Goal: Transaction & Acquisition: Subscribe to service/newsletter

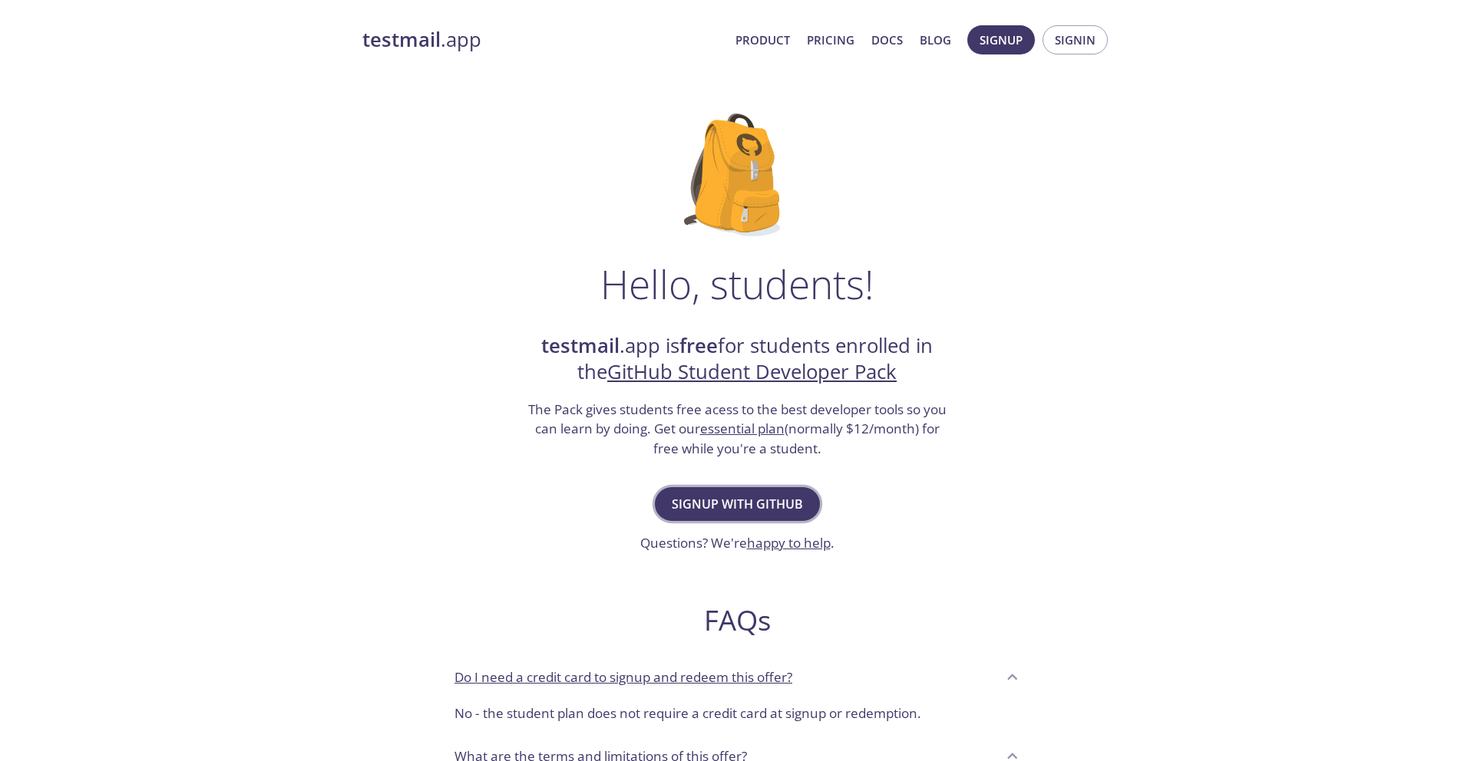
click at [745, 505] on span "Signup with GitHub" at bounding box center [737, 504] width 131 height 21
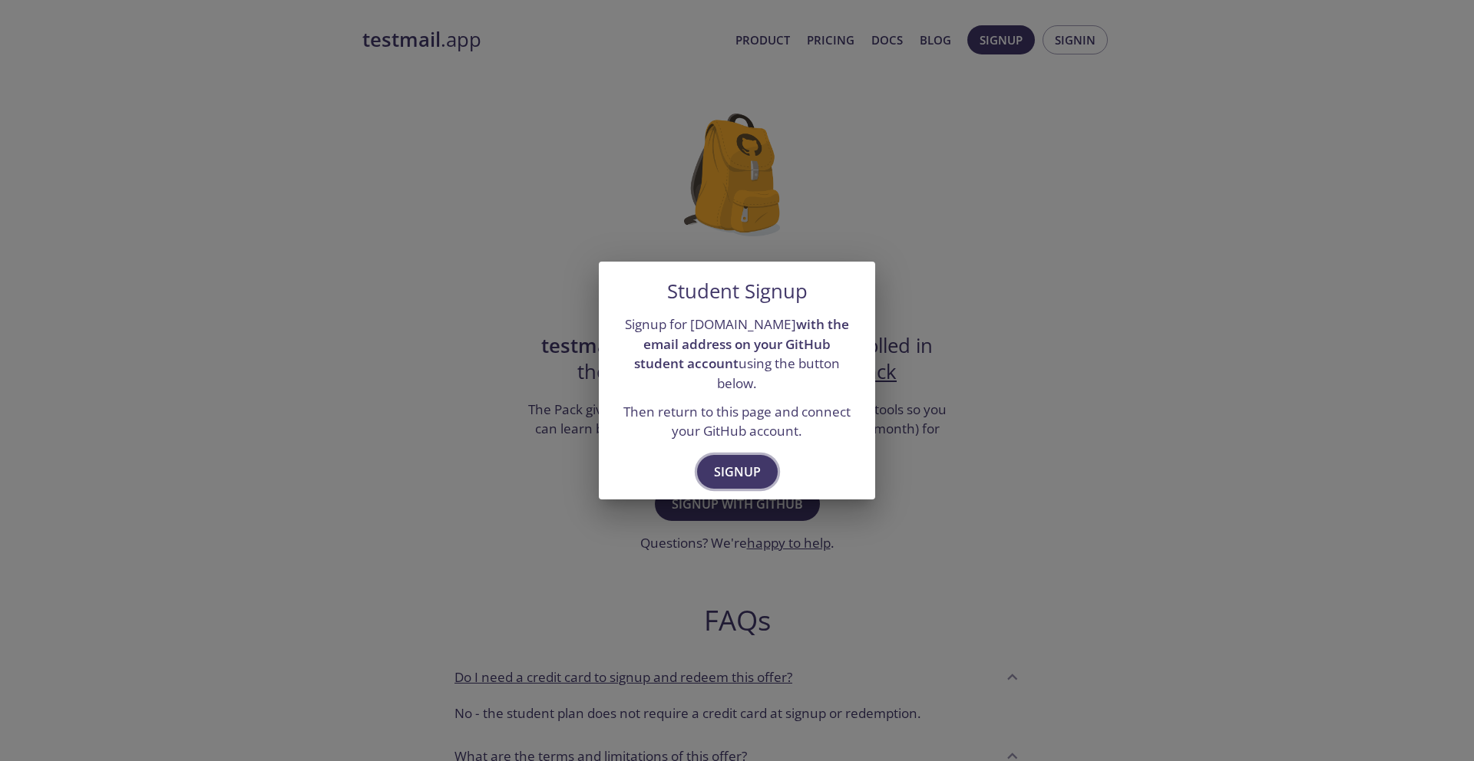
click at [729, 471] on span "Signup" at bounding box center [737, 471] width 47 height 21
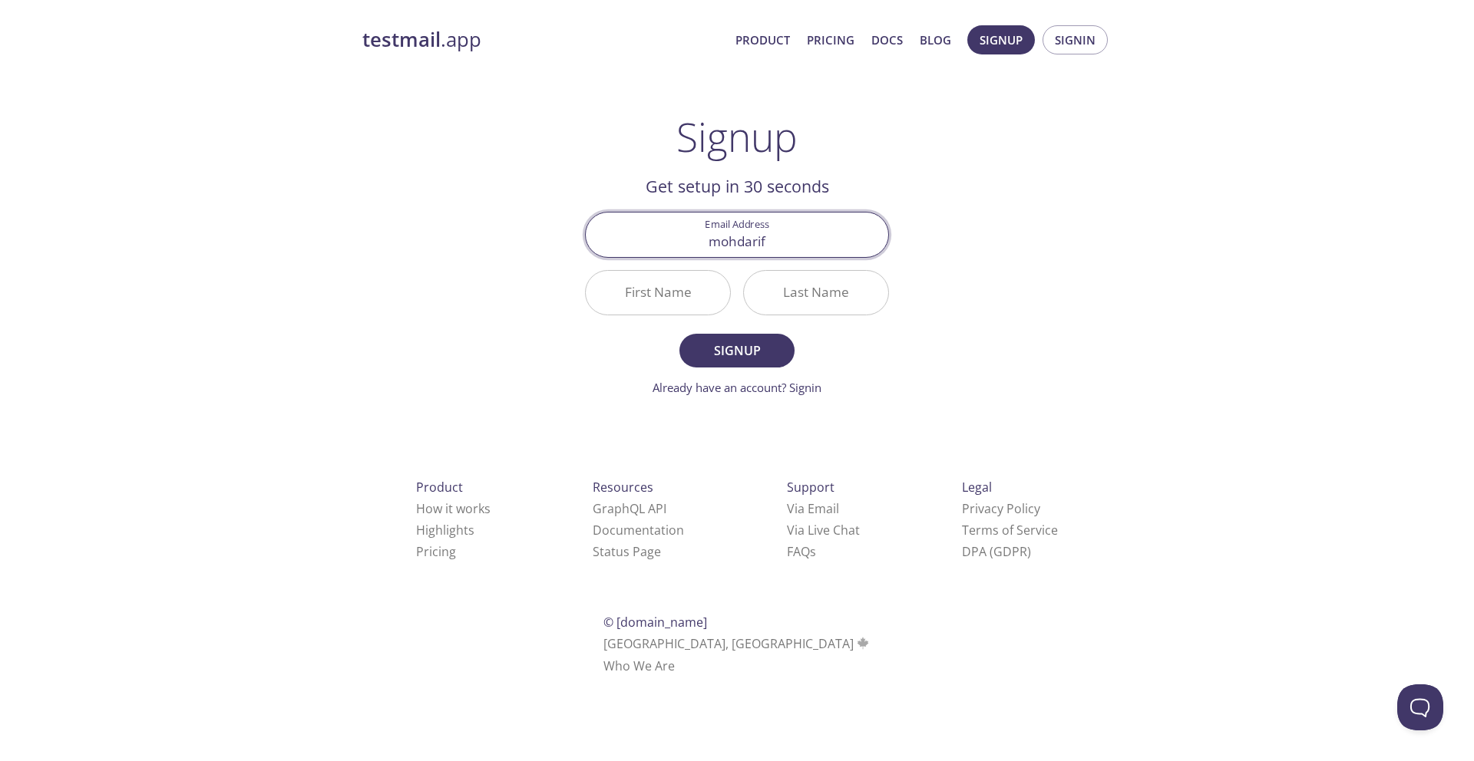
type input "[EMAIL_ADDRESS][DOMAIN_NAME]"
type input "[PERSON_NAME]"
click at [708, 356] on span "Signup" at bounding box center [736, 350] width 81 height 21
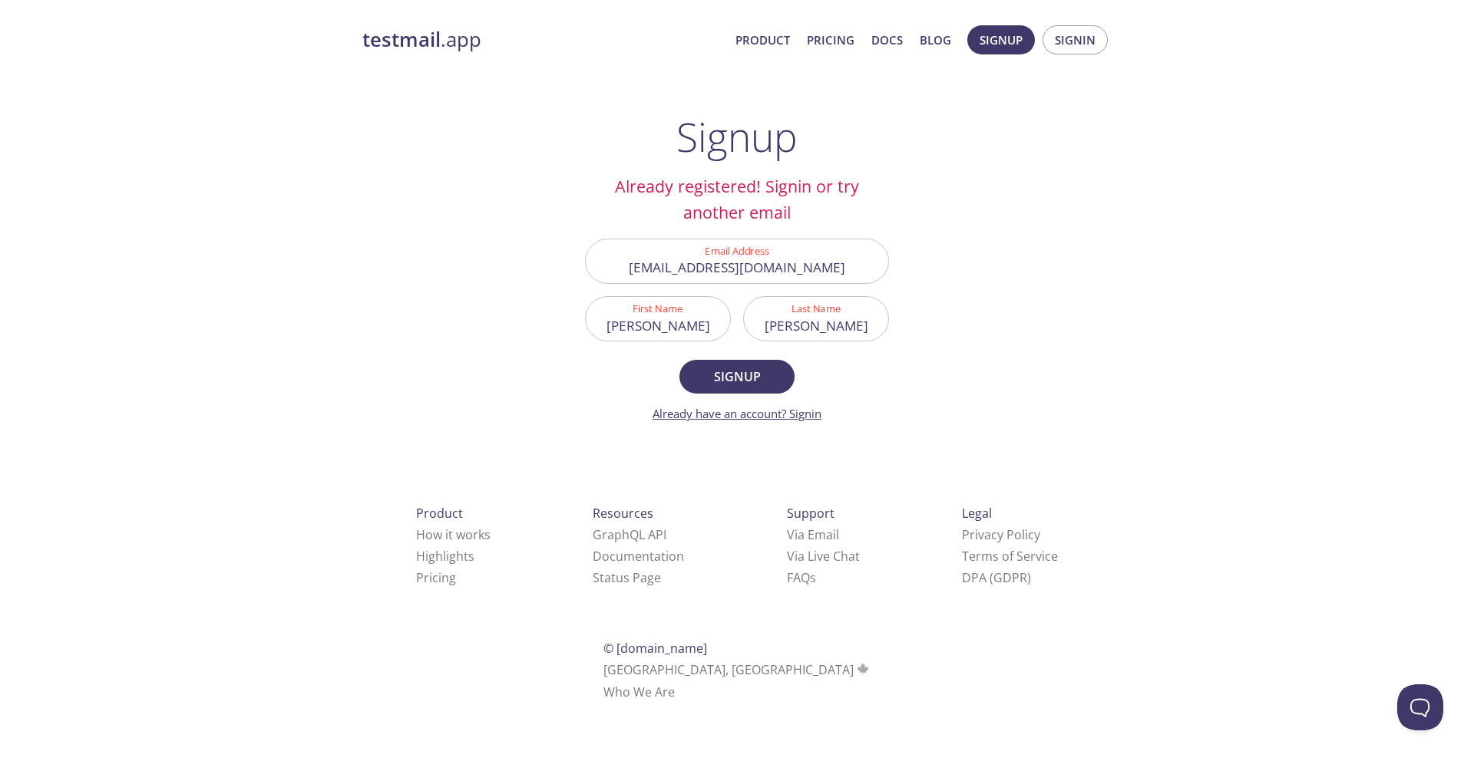
click at [800, 415] on link "Already have an account? Signin" at bounding box center [736, 413] width 169 height 15
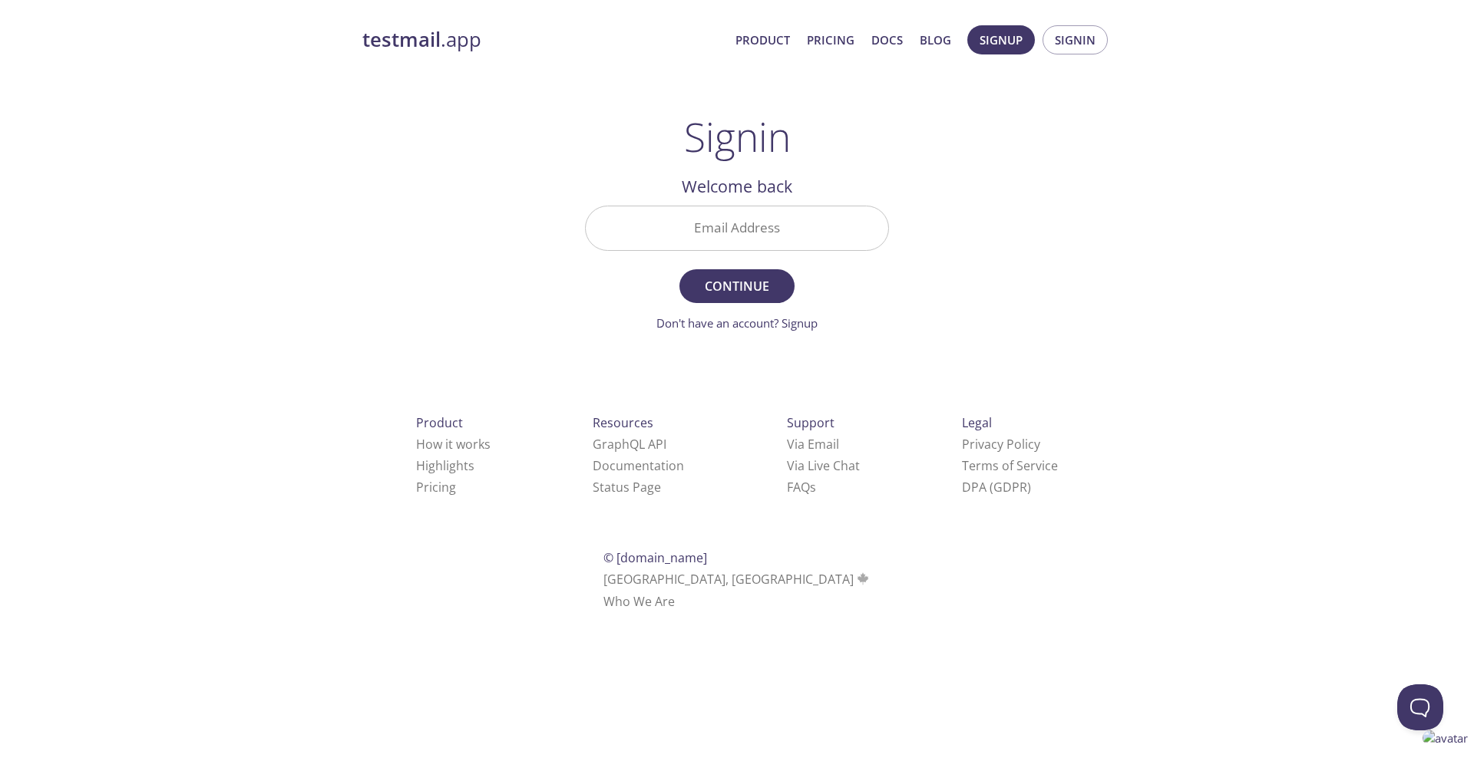
click at [748, 226] on input "Email Address" at bounding box center [737, 228] width 302 height 44
type input "[EMAIL_ADDRESS][DOMAIN_NAME]"
click at [741, 276] on span "Continue" at bounding box center [736, 286] width 81 height 21
click at [776, 239] on input "Signin Security Code" at bounding box center [737, 228] width 302 height 44
paste input "F8TWDWV"
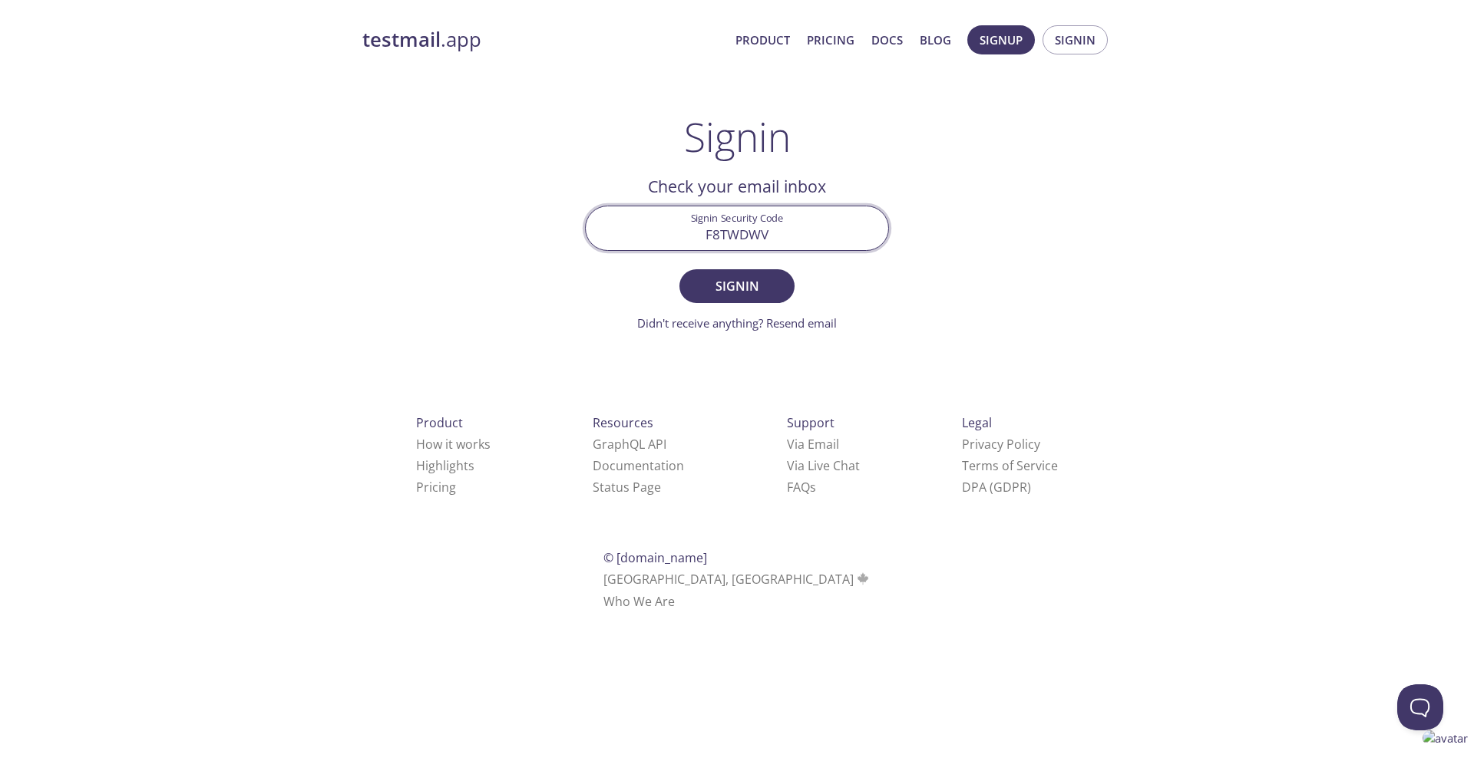
type input "F8TWDWV"
click at [741, 306] on form "Signin Security Code F8TWDWV Signin Didn't receive anything? Resend email" at bounding box center [737, 269] width 304 height 127
click at [725, 291] on span "Signin" at bounding box center [736, 286] width 81 height 21
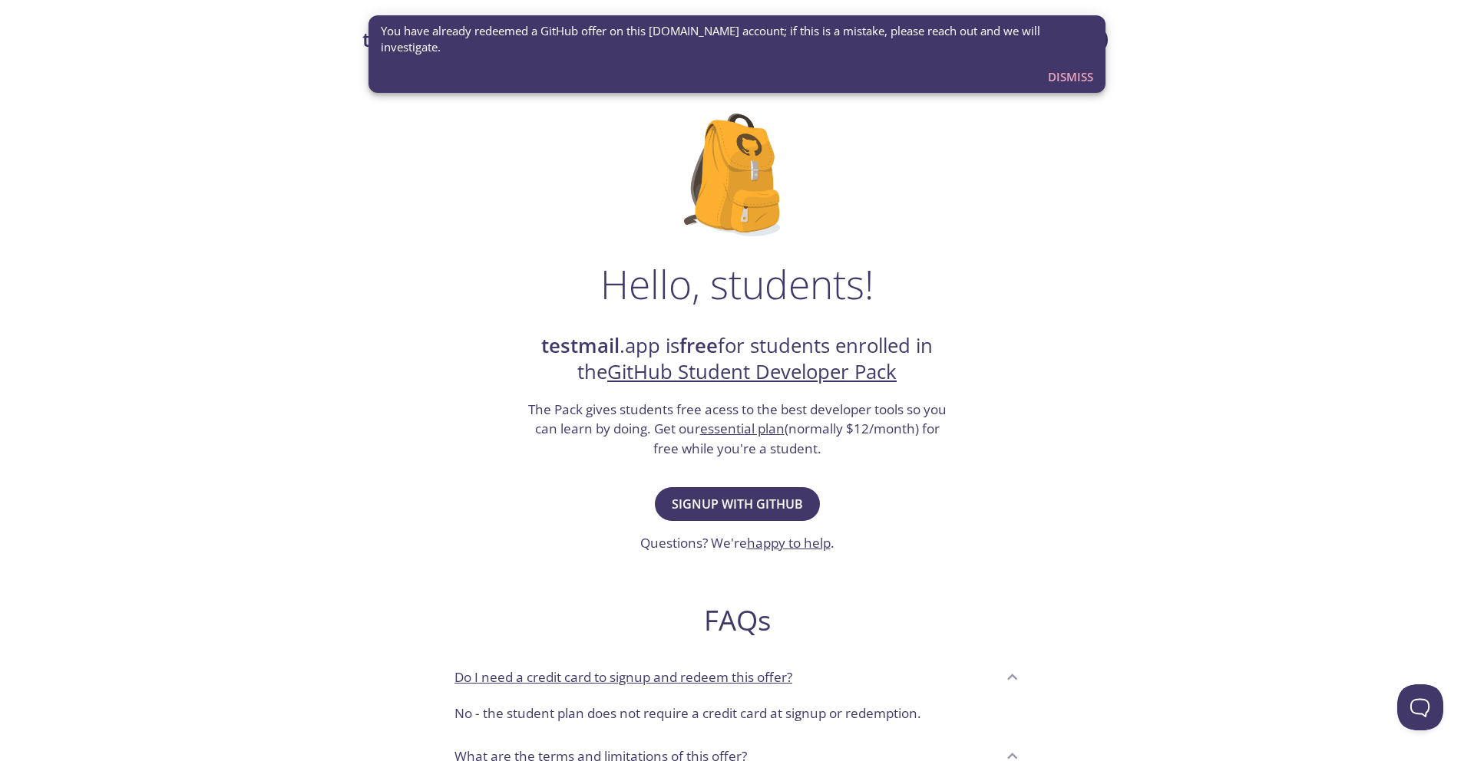
click at [1079, 68] on span "Dismiss" at bounding box center [1070, 77] width 45 height 20
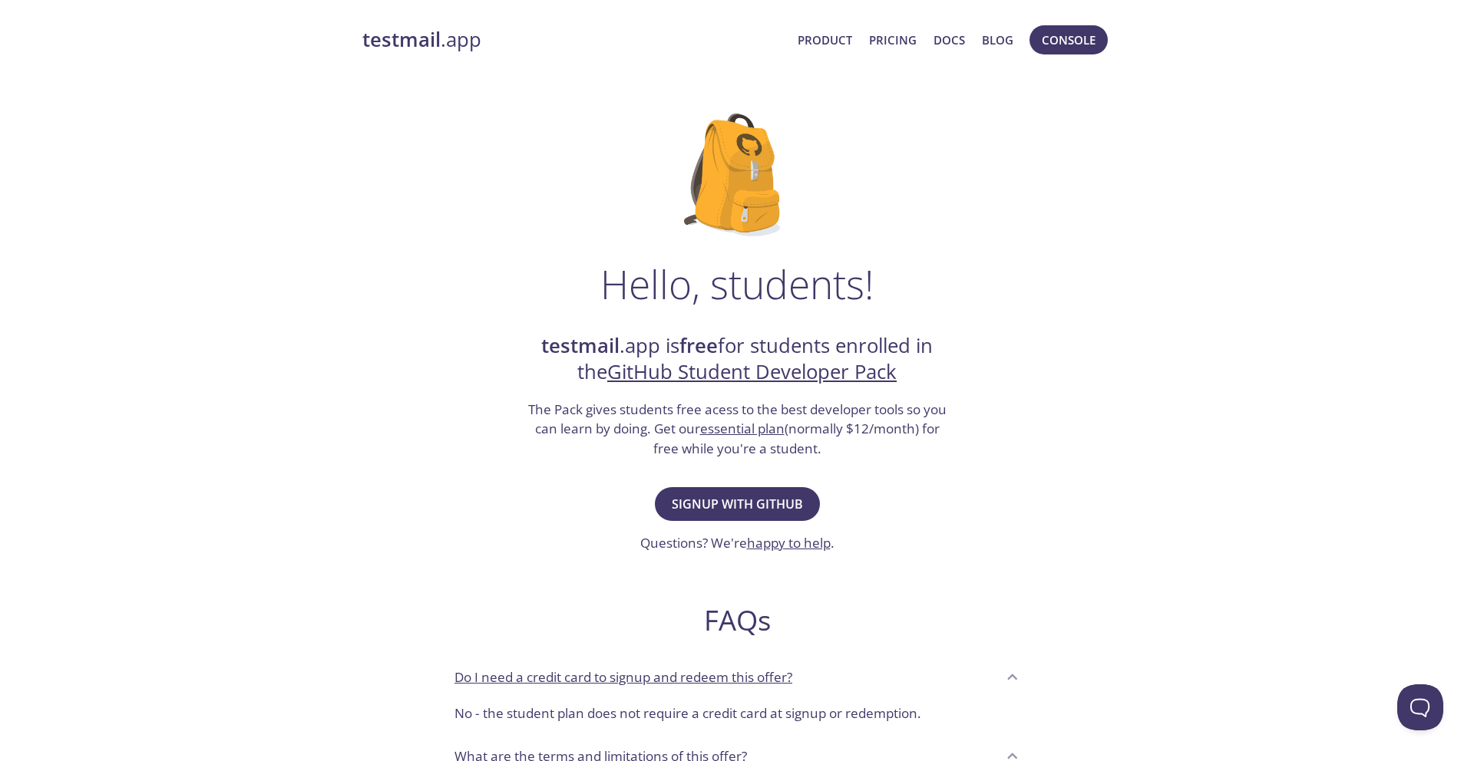
click at [422, 42] on strong "testmail" at bounding box center [401, 39] width 78 height 27
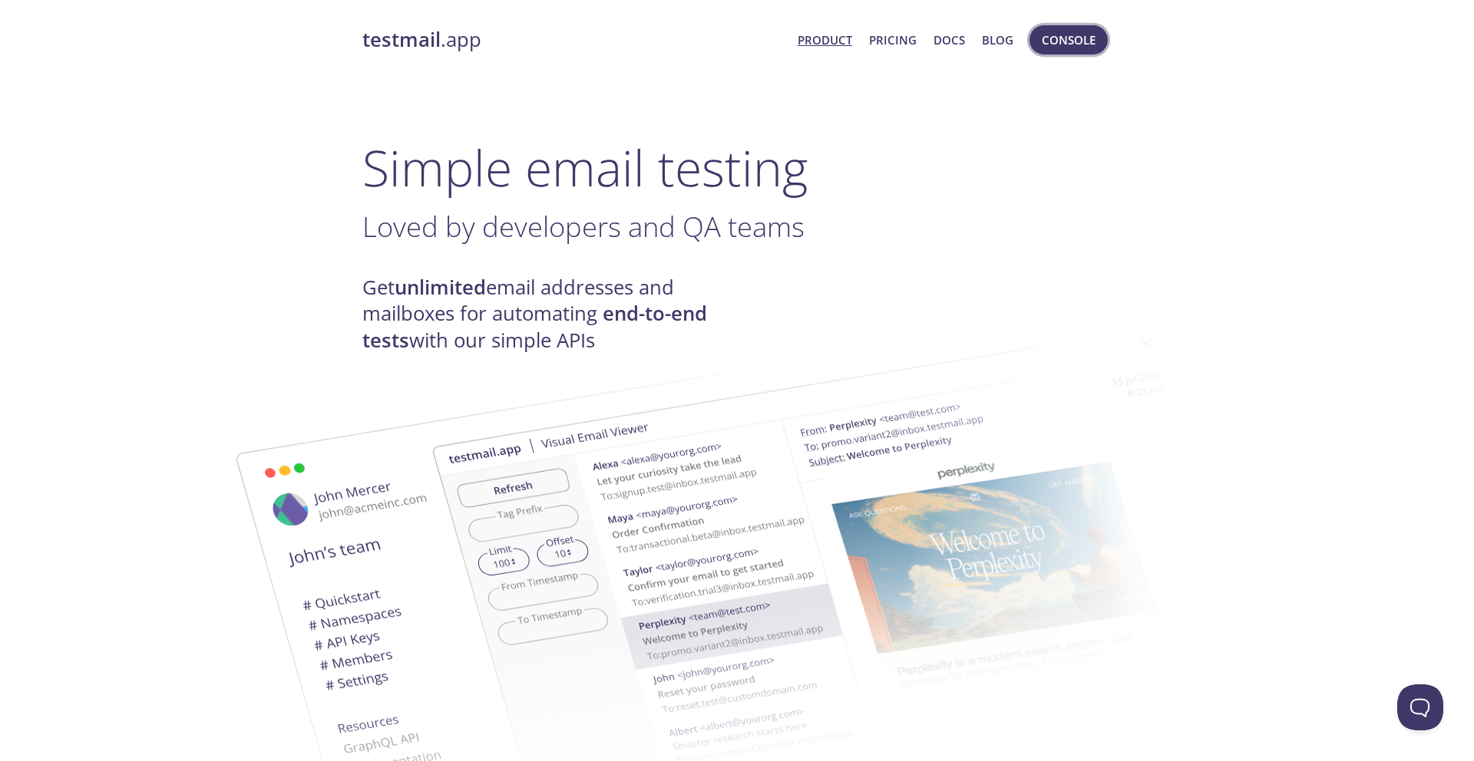
click at [1073, 37] on span "Console" at bounding box center [1069, 40] width 54 height 20
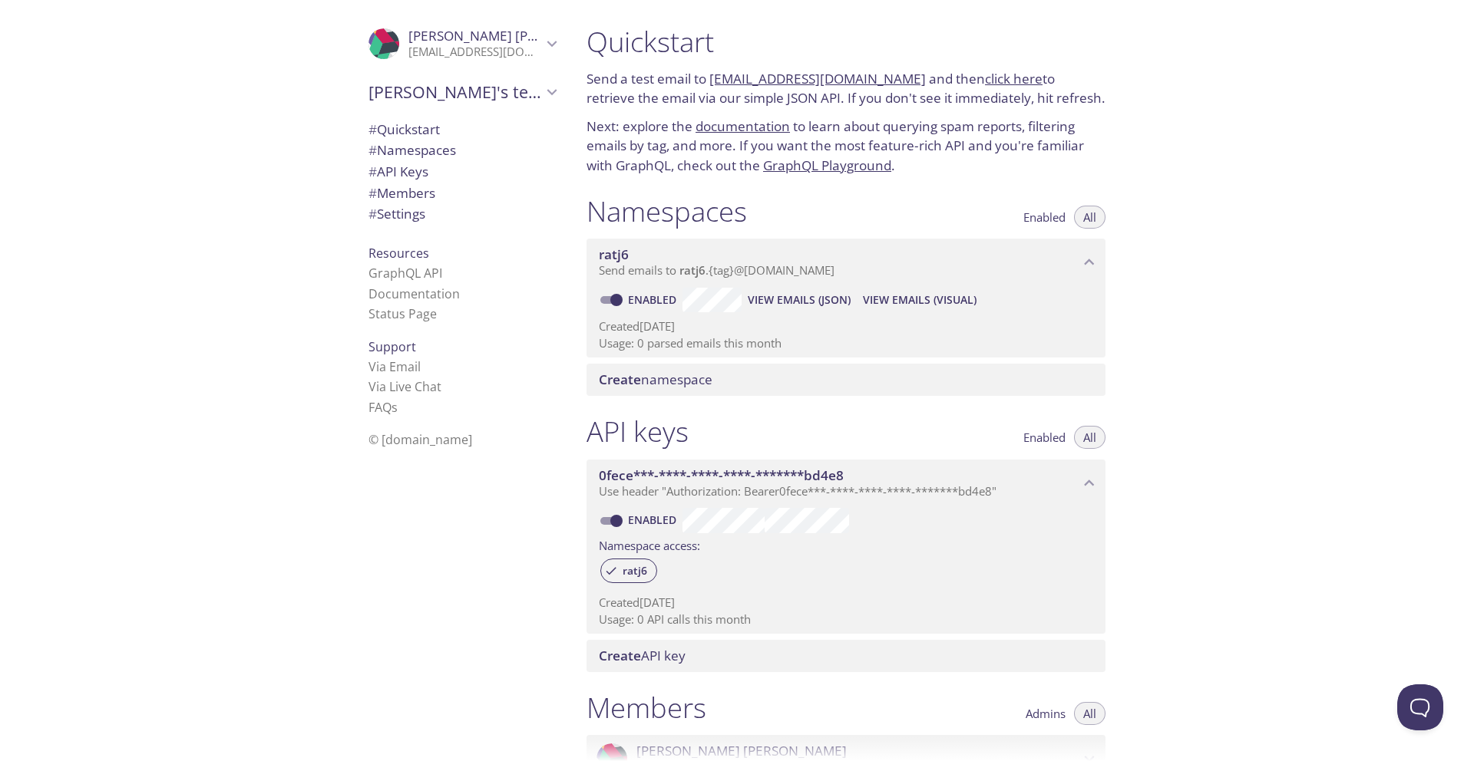
click at [408, 169] on span "# API Keys" at bounding box center [398, 172] width 60 height 18
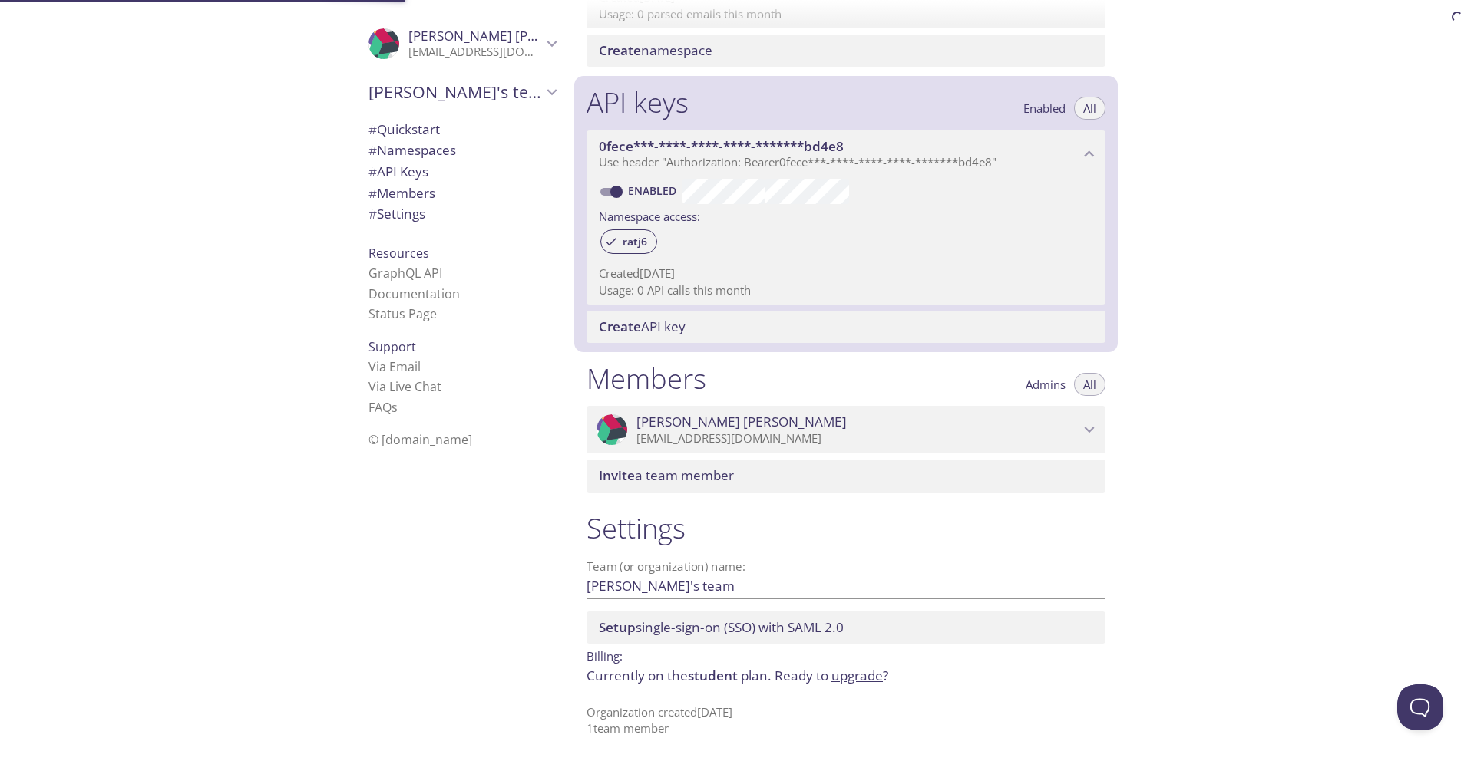
scroll to position [330, 0]
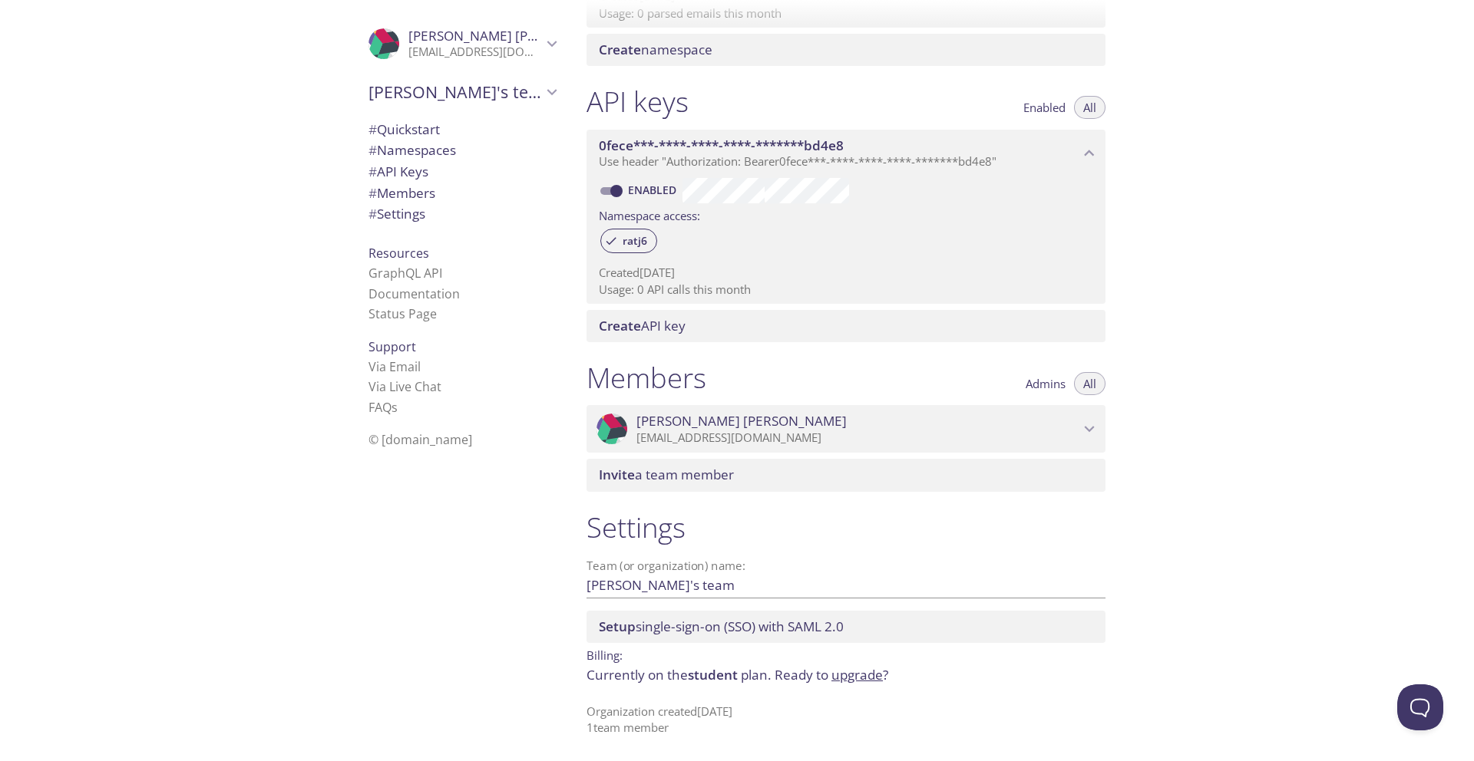
click at [982, 431] on p "[EMAIL_ADDRESS][DOMAIN_NAME]" at bounding box center [857, 438] width 443 height 15
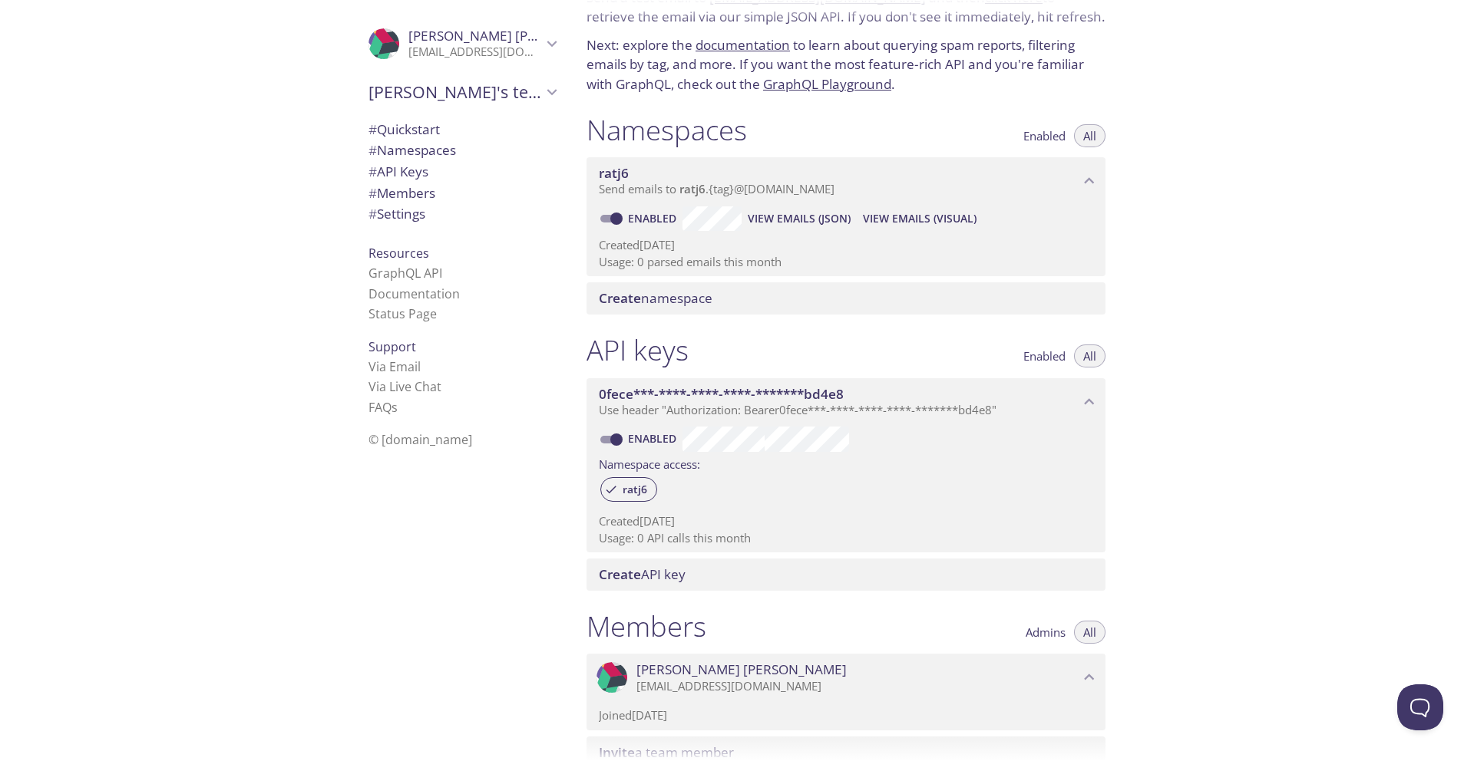
scroll to position [0, 0]
